Goal: Task Accomplishment & Management: Manage account settings

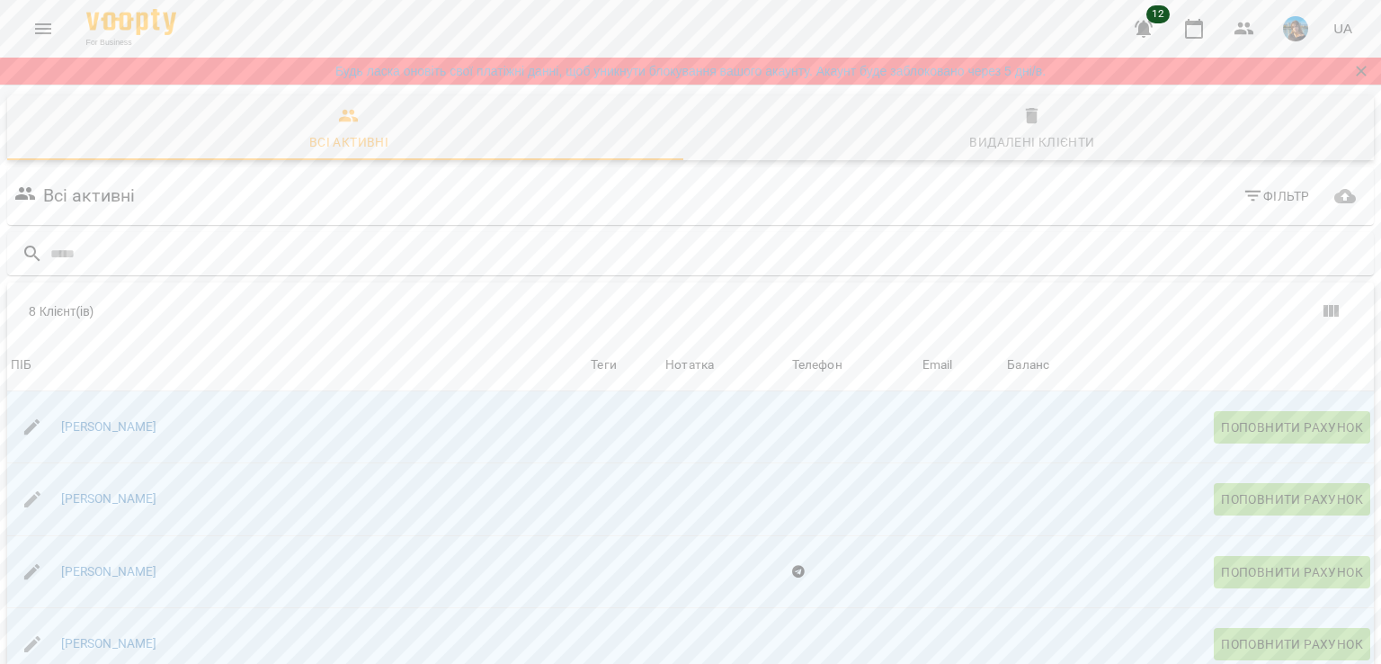
click at [51, 36] on icon "Menu" at bounding box center [43, 29] width 22 height 22
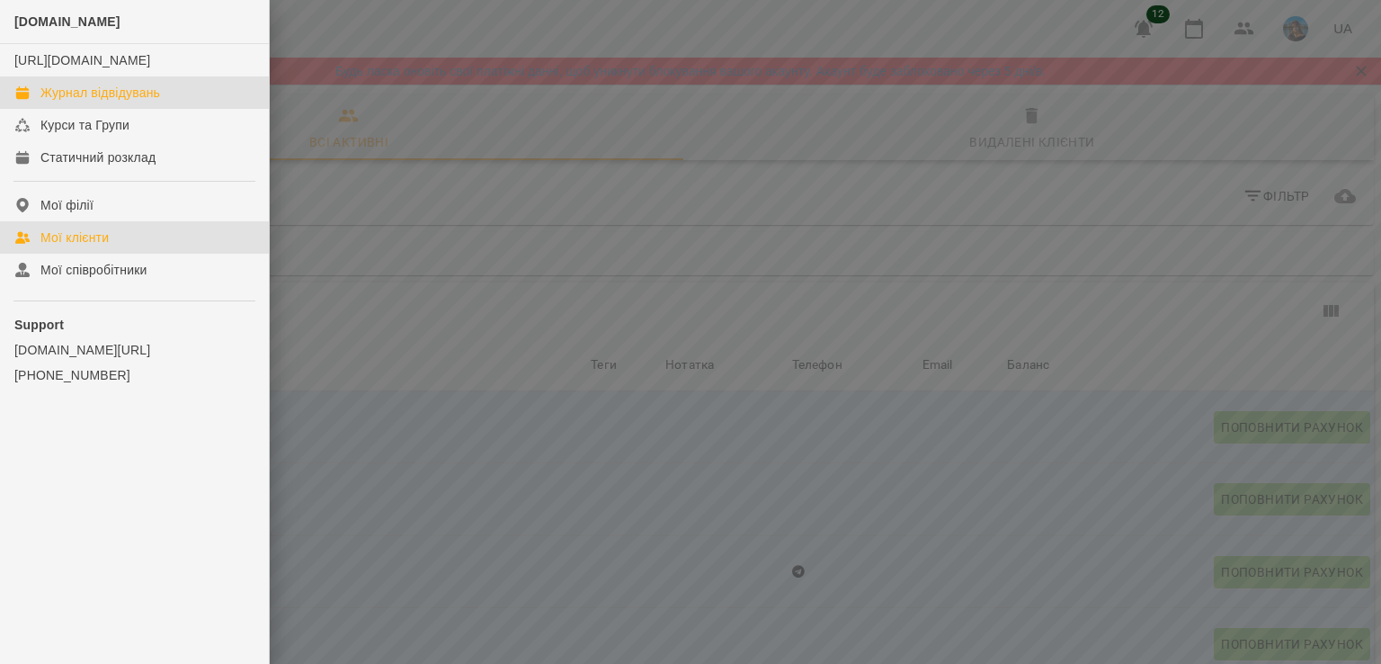
click at [92, 102] on div "Журнал відвідувань" at bounding box center [100, 93] width 120 height 18
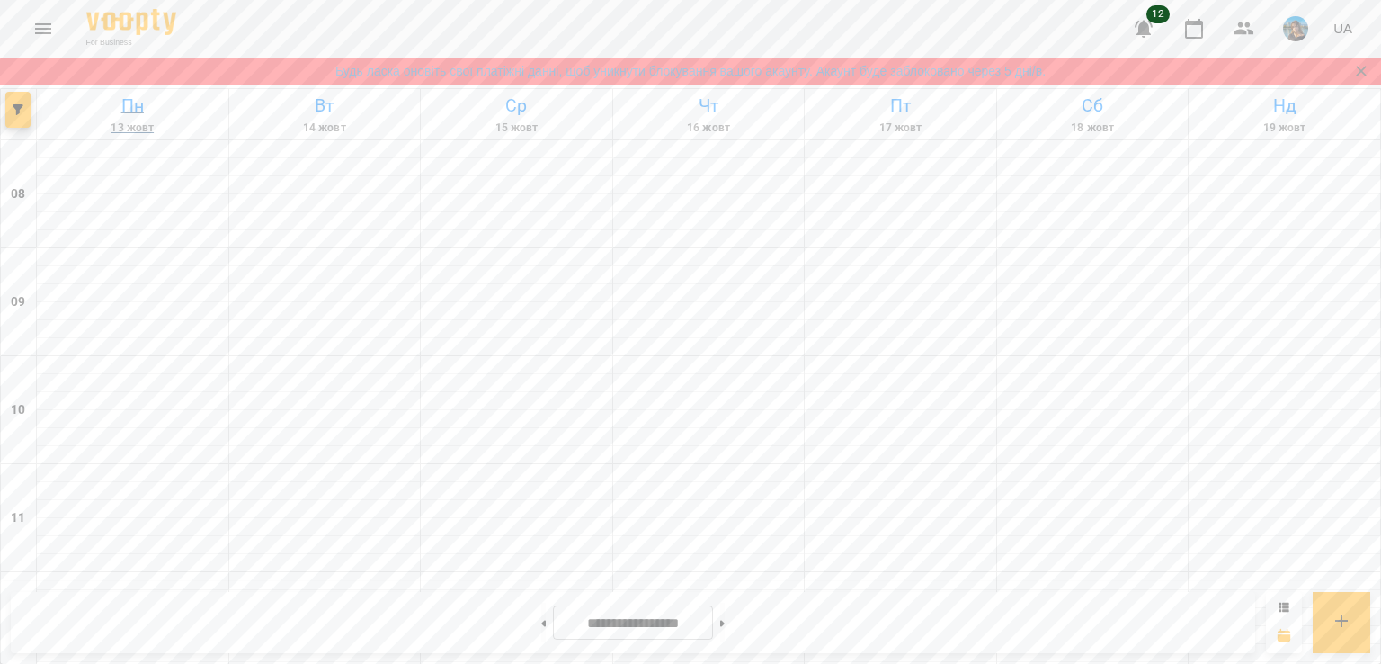
scroll to position [809, 0]
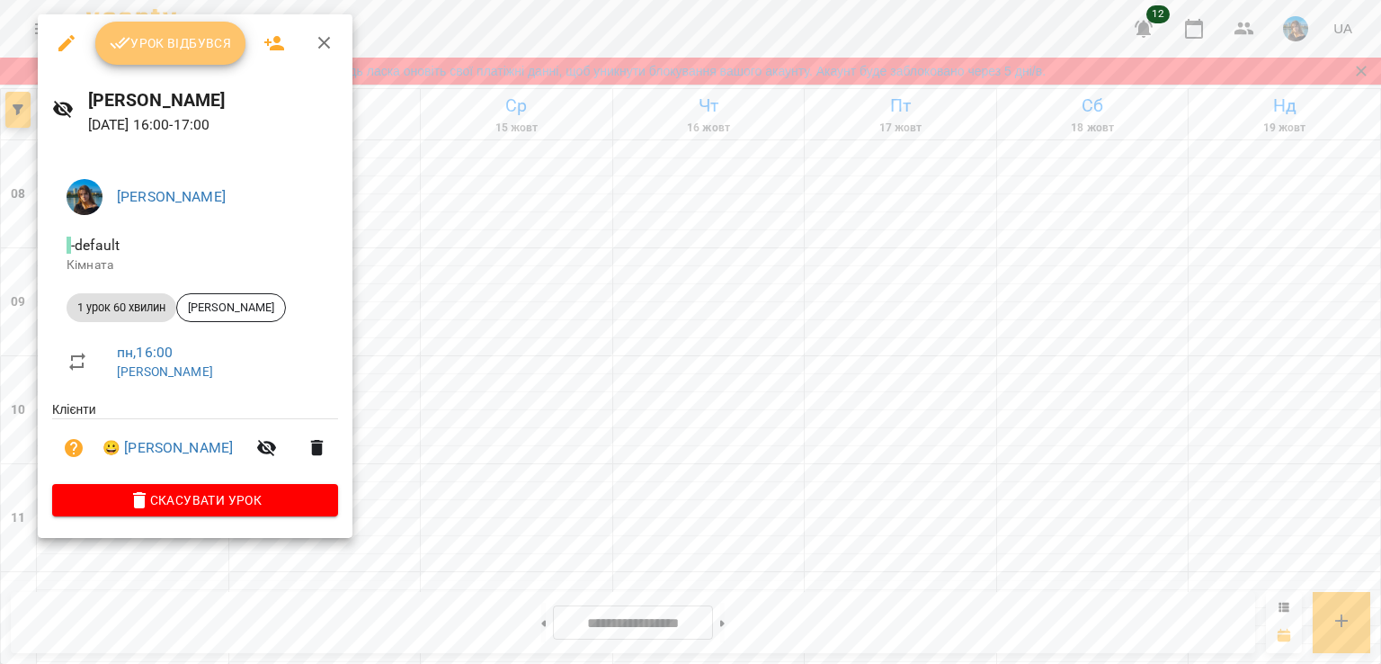
click at [173, 51] on span "Урок відбувся" at bounding box center [171, 43] width 122 height 22
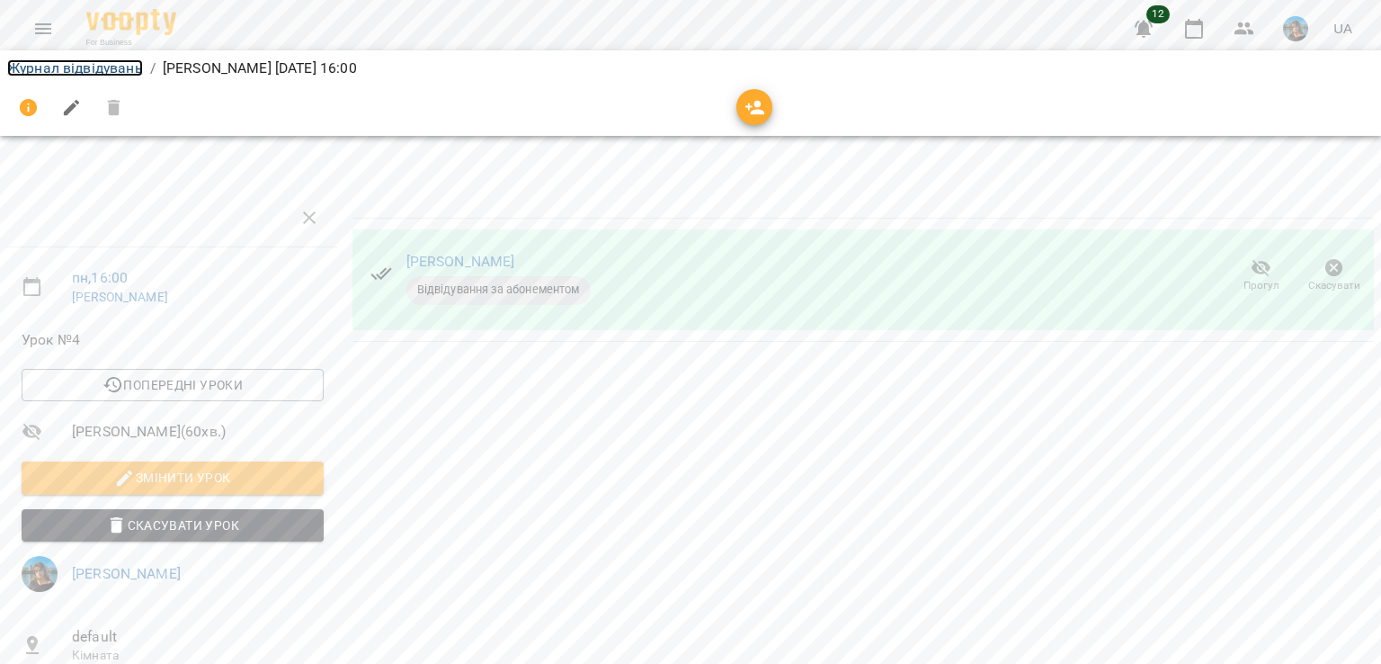
click at [113, 64] on link "Журнал відвідувань" at bounding box center [75, 67] width 136 height 17
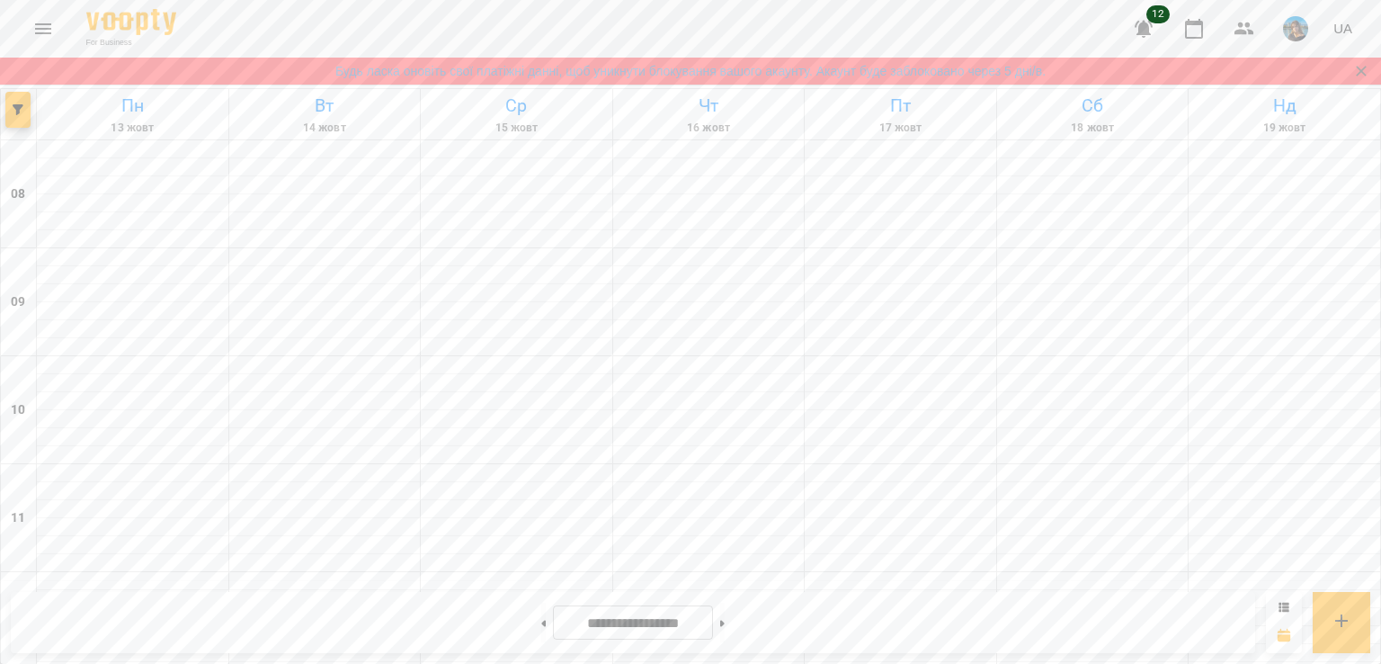
scroll to position [809, 0]
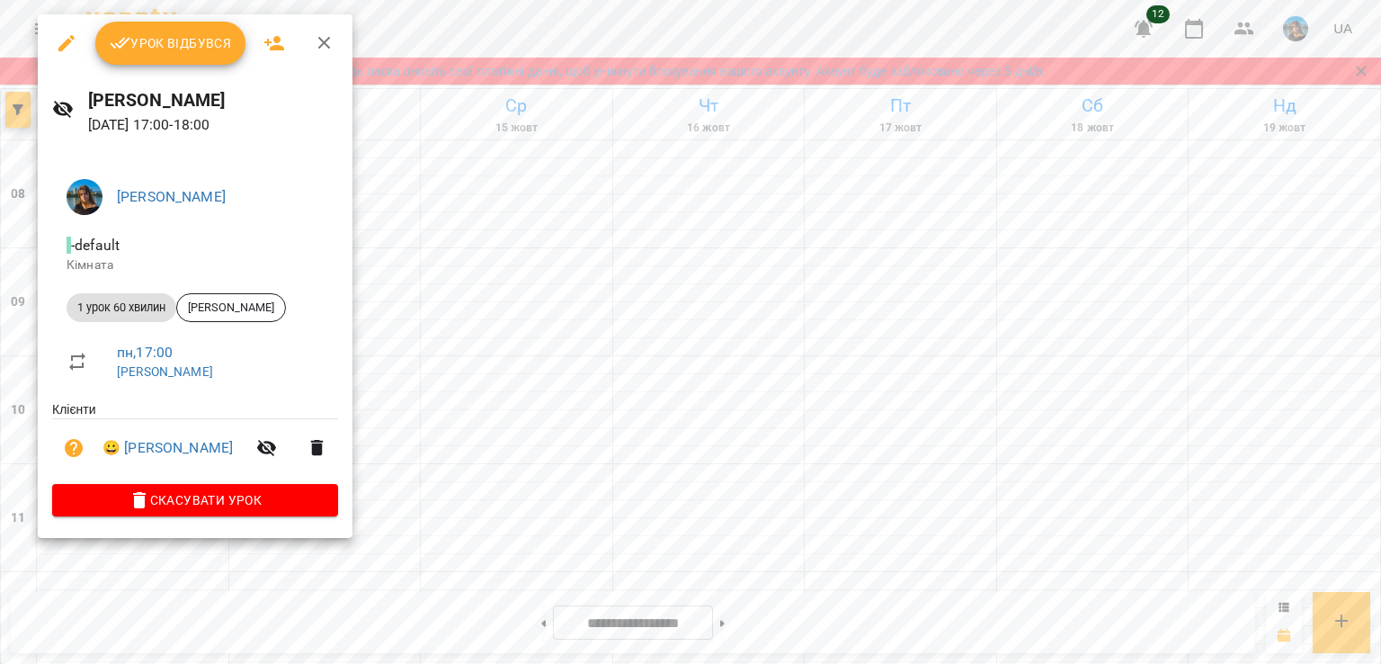
click at [194, 51] on span "Урок відбувся" at bounding box center [171, 43] width 122 height 22
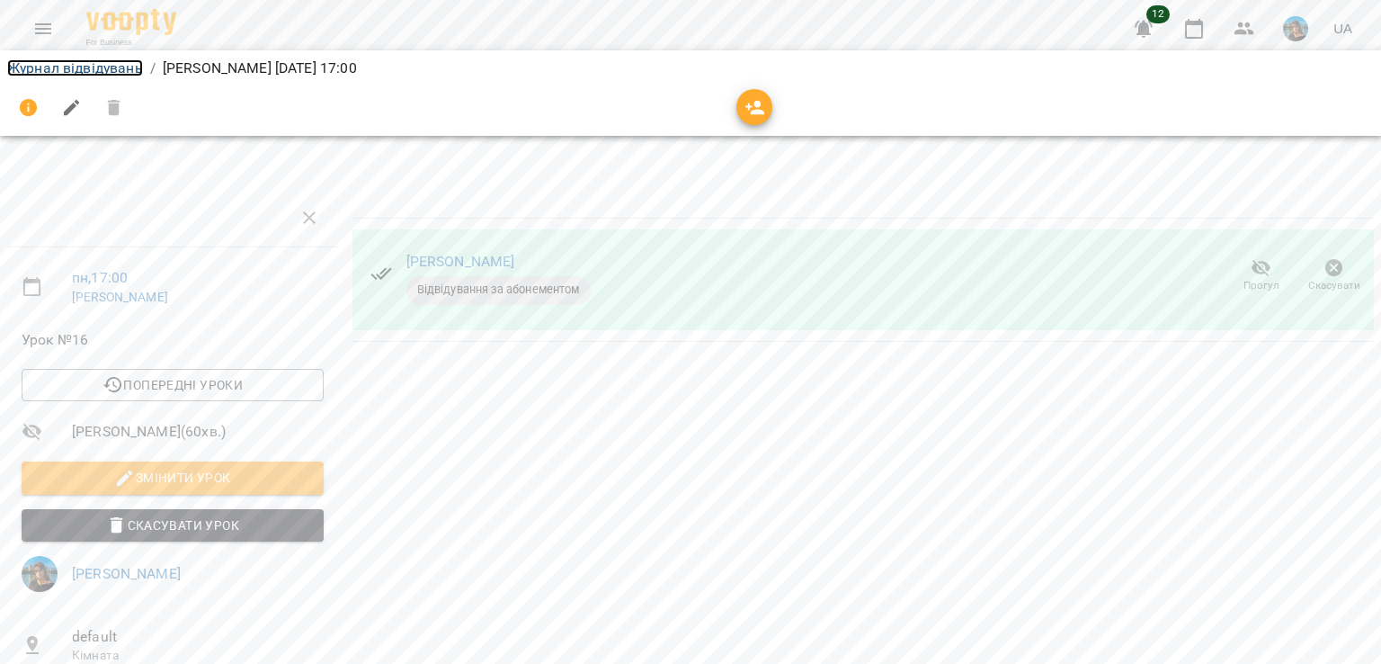
click at [72, 73] on link "Журнал відвідувань" at bounding box center [75, 67] width 136 height 17
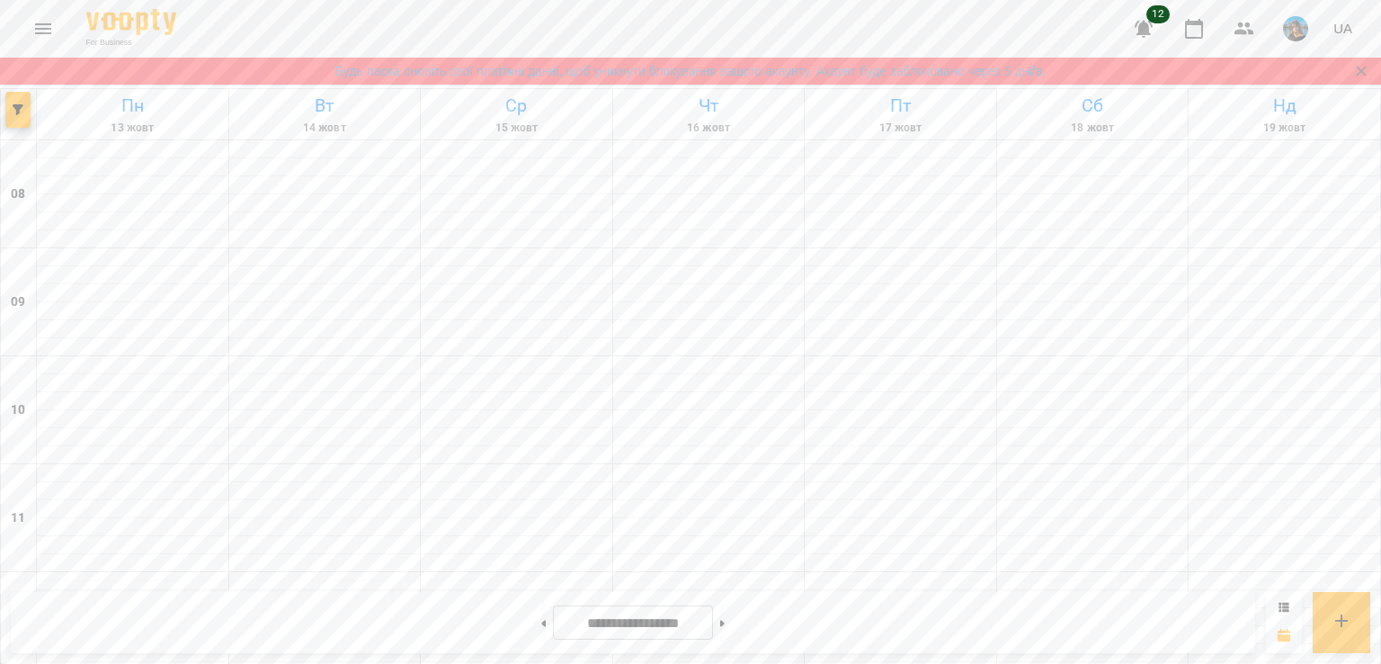
scroll to position [899, 0]
